Goal: Task Accomplishment & Management: Use online tool/utility

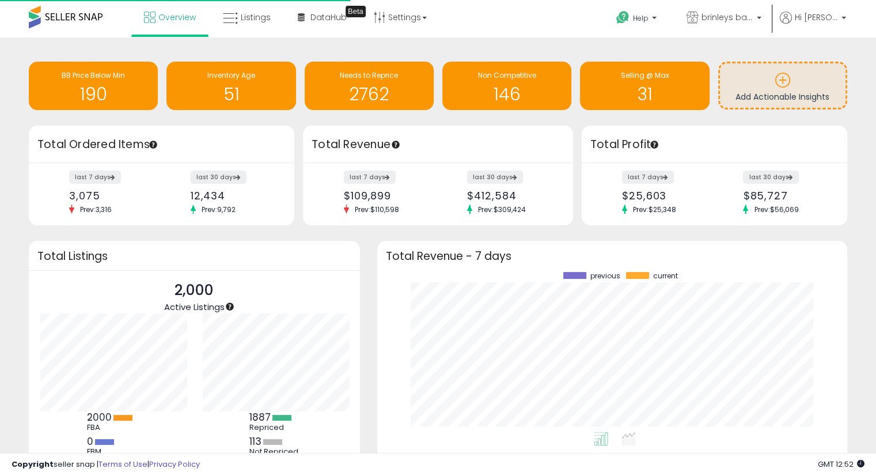
scroll to position [160, 447]
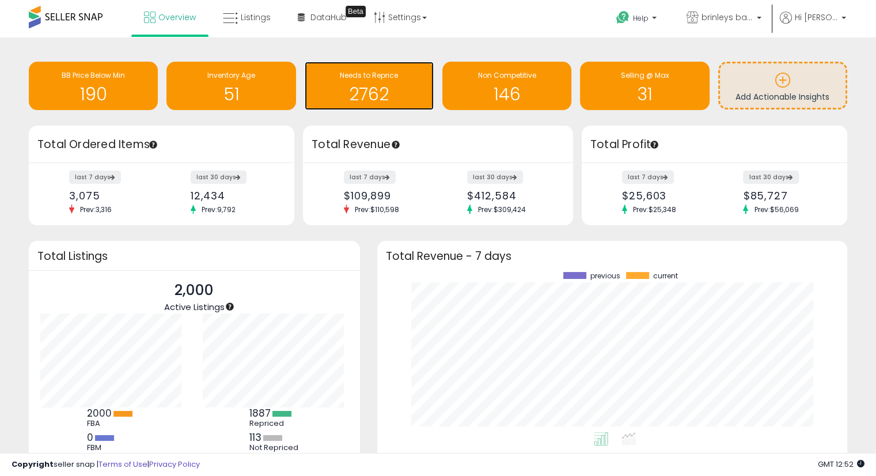
click at [365, 98] on h1 "2762" at bounding box center [368, 94] width 117 height 19
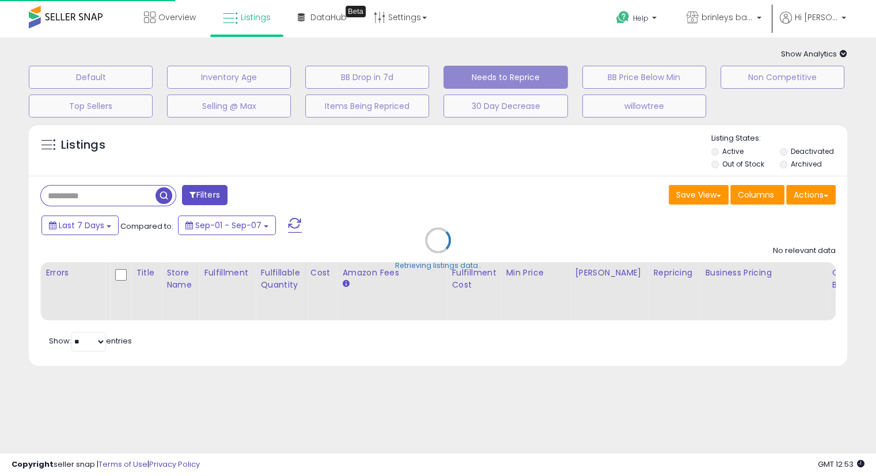
select select "**"
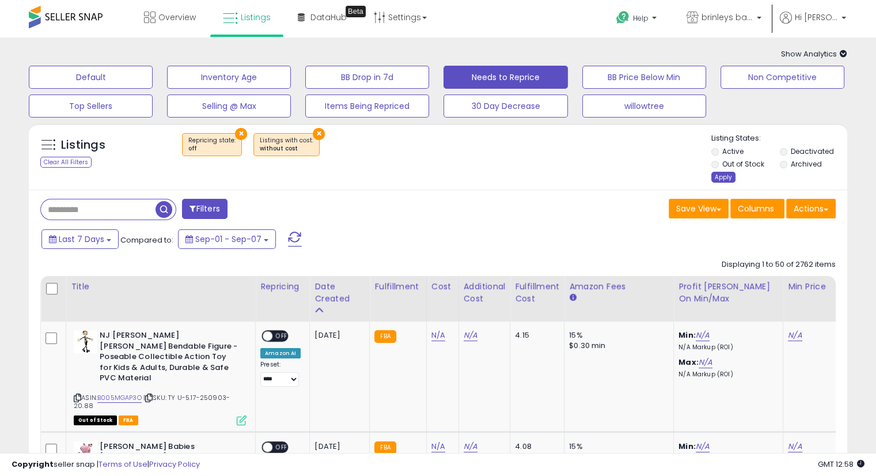
click at [722, 178] on div "Apply" at bounding box center [723, 177] width 24 height 11
